Goal: Task Accomplishment & Management: Use online tool/utility

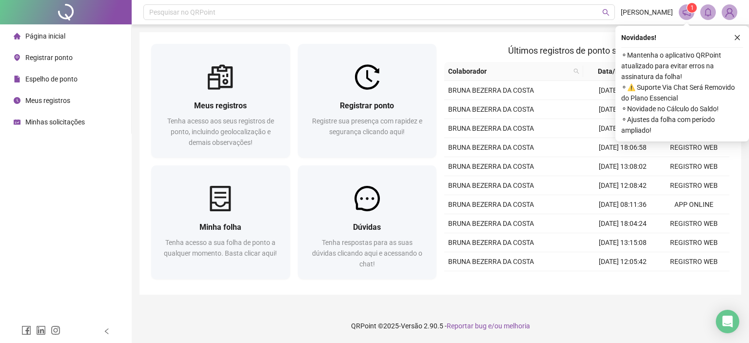
click at [61, 57] on span "Registrar ponto" at bounding box center [48, 58] width 47 height 8
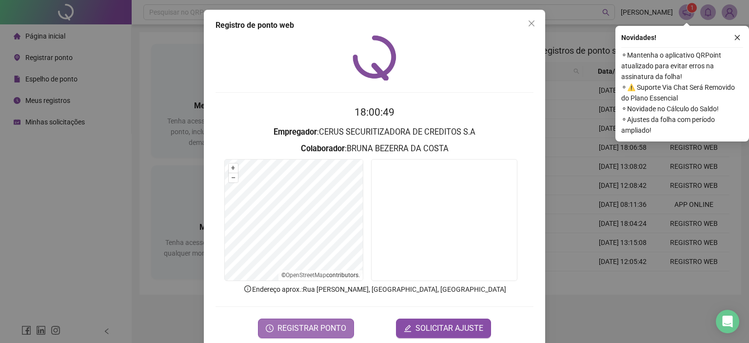
click at [289, 323] on span "REGISTRAR PONTO" at bounding box center [312, 329] width 69 height 12
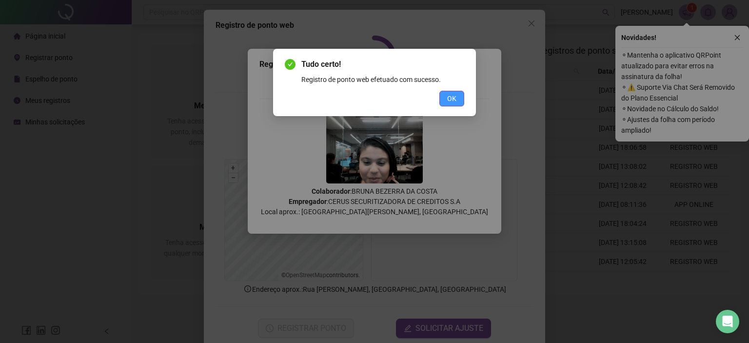
click at [447, 97] on button "OK" at bounding box center [452, 99] width 25 height 16
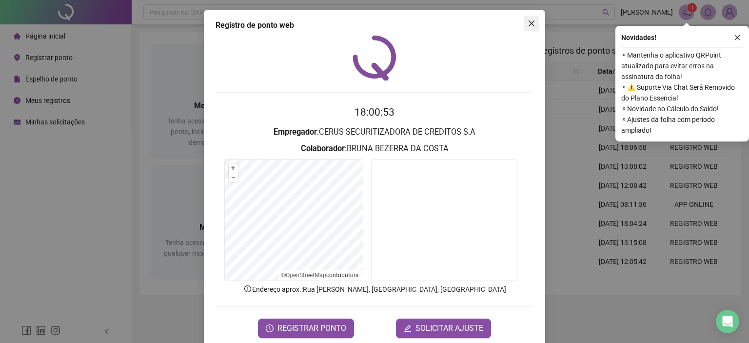
click at [530, 25] on icon "close" at bounding box center [532, 23] width 6 height 6
